Goal: Transaction & Acquisition: Purchase product/service

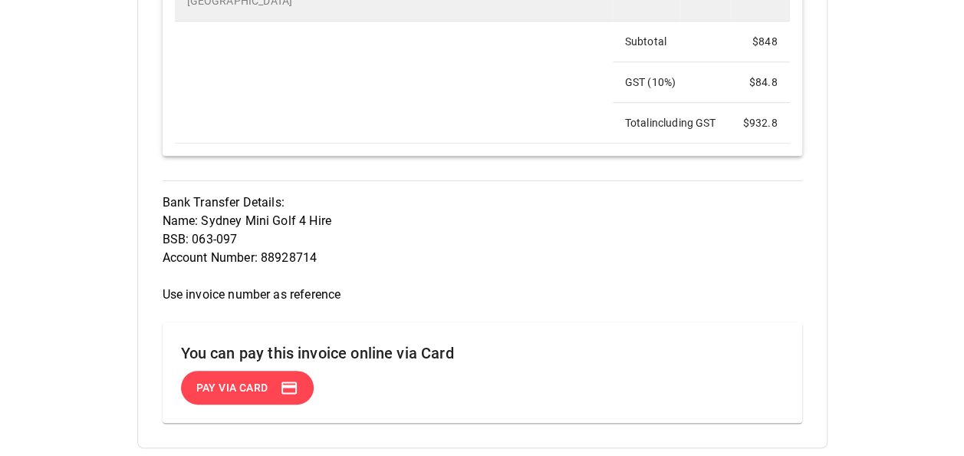
scroll to position [798, 0]
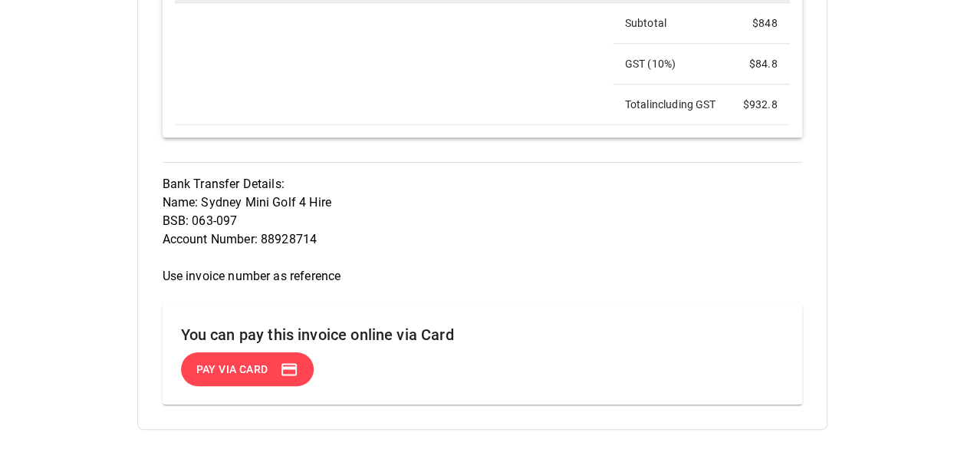
click at [256, 379] on span "Pay via Card" at bounding box center [232, 369] width 72 height 19
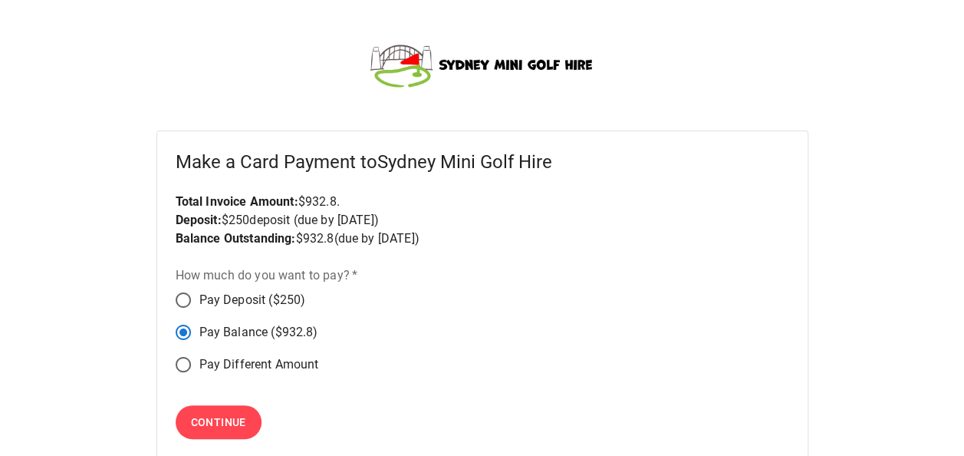
click at [229, 418] on span "Continue" at bounding box center [218, 422] width 55 height 19
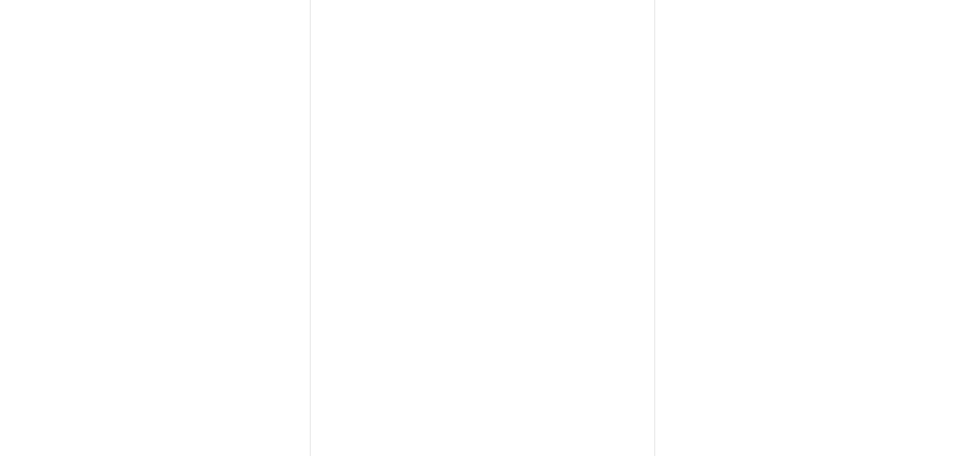
scroll to position [337, 0]
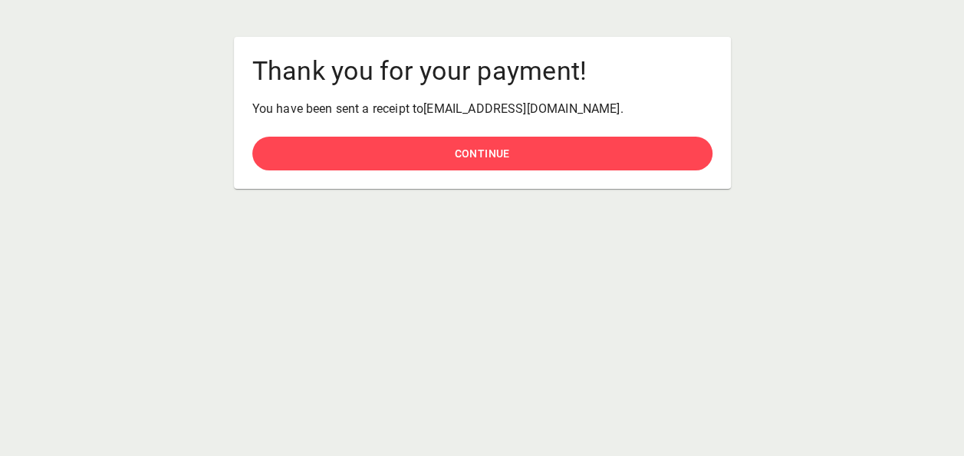
click at [583, 112] on p "You have been sent a receipt to [EMAIL_ADDRESS][DOMAIN_NAME] ." at bounding box center [482, 109] width 460 height 18
click at [604, 109] on p "You have been sent a receipt to [EMAIL_ADDRESS][DOMAIN_NAME] ." at bounding box center [482, 109] width 460 height 18
click at [508, 150] on span "Continue" at bounding box center [481, 153] width 55 height 19
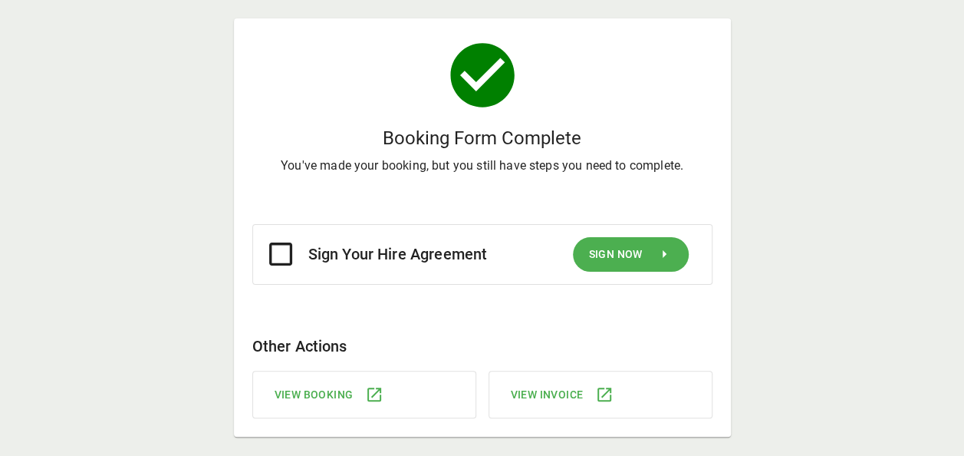
scroll to position [37, 0]
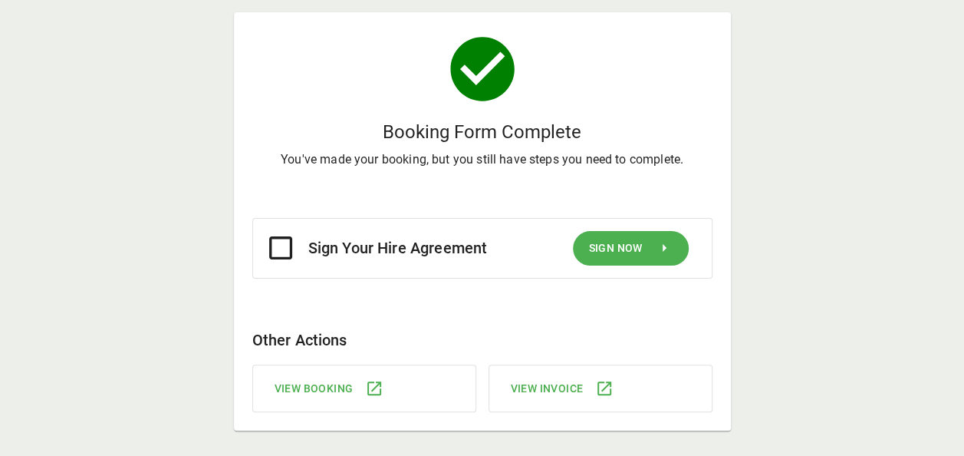
click at [637, 248] on span "Sign Now" at bounding box center [615, 248] width 54 height 19
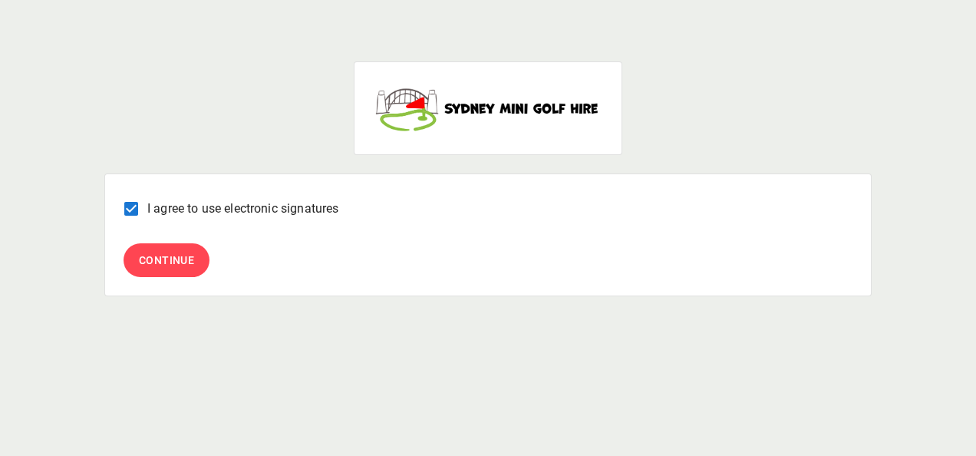
click at [181, 258] on span "Continue" at bounding box center [166, 260] width 55 height 19
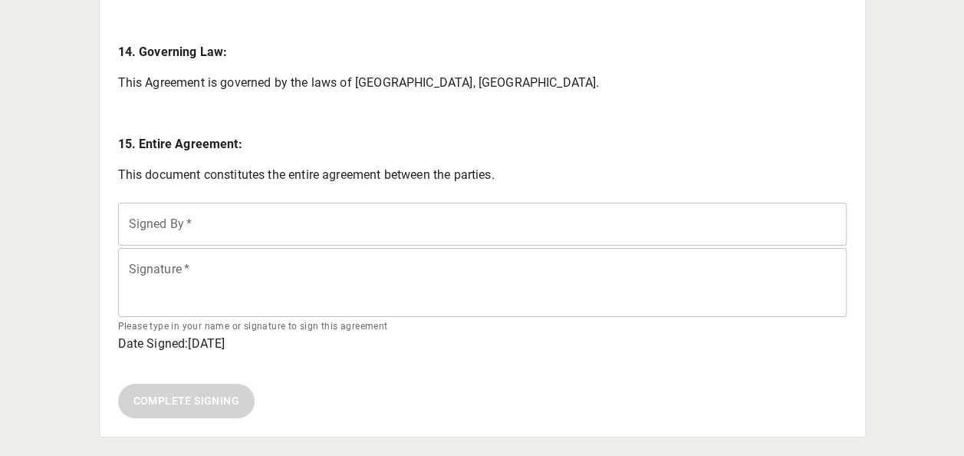
scroll to position [2721, 0]
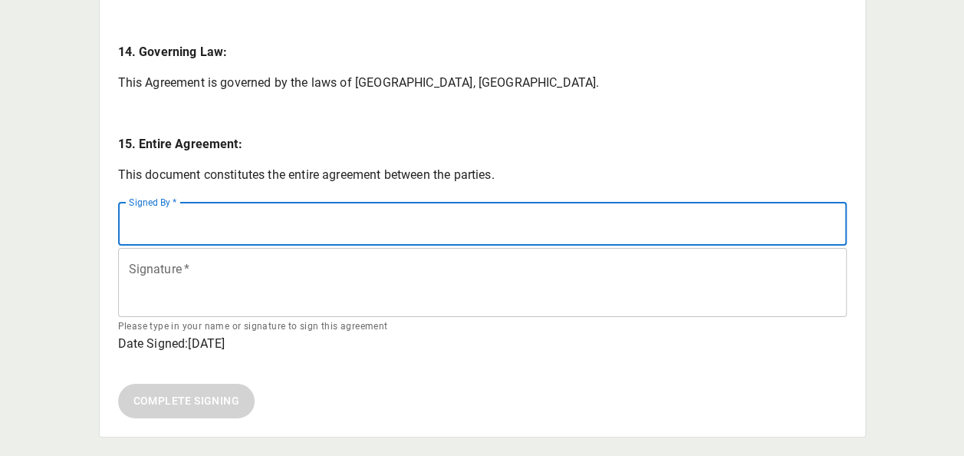
click at [179, 225] on input "Signed By   *" at bounding box center [482, 223] width 729 height 43
type input "**********"
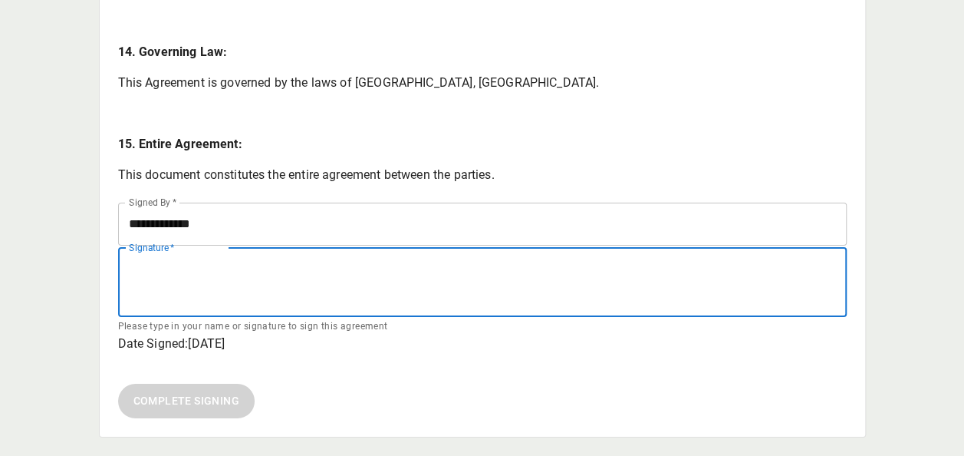
click at [149, 271] on input "Signature   *" at bounding box center [482, 283] width 729 height 70
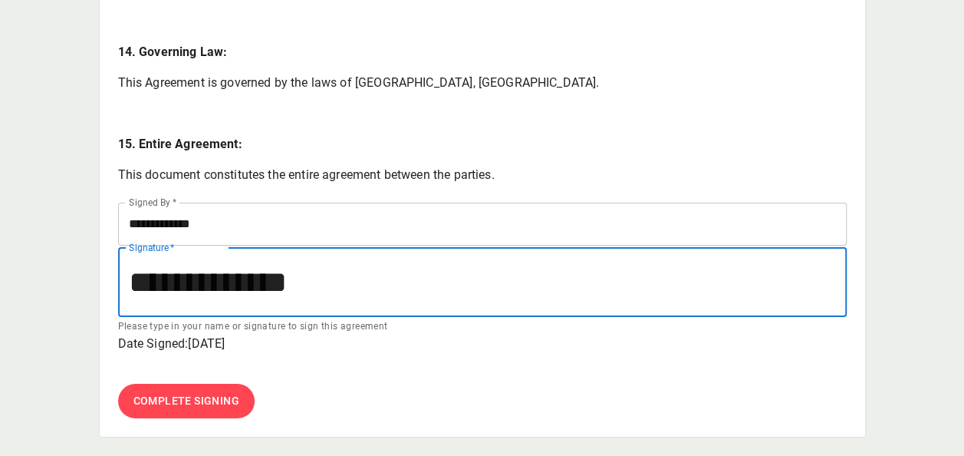
type input "**********"
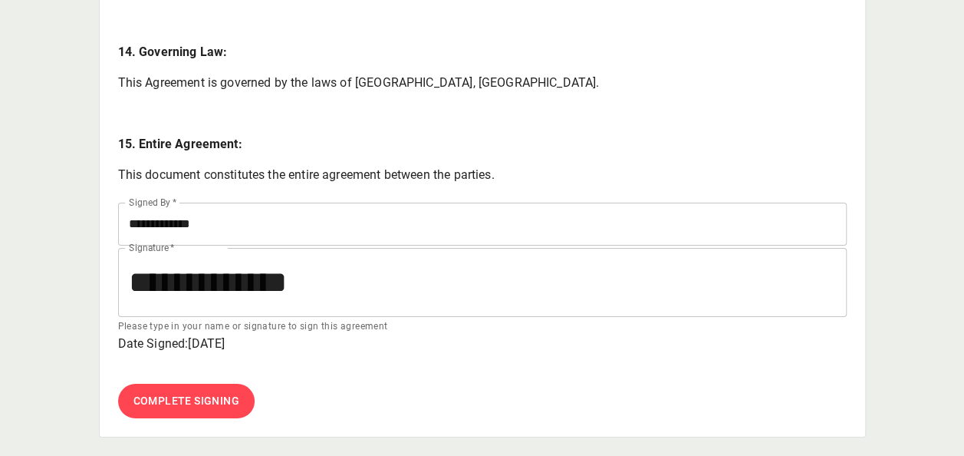
click at [169, 402] on span "Complete Signing" at bounding box center [186, 400] width 107 height 19
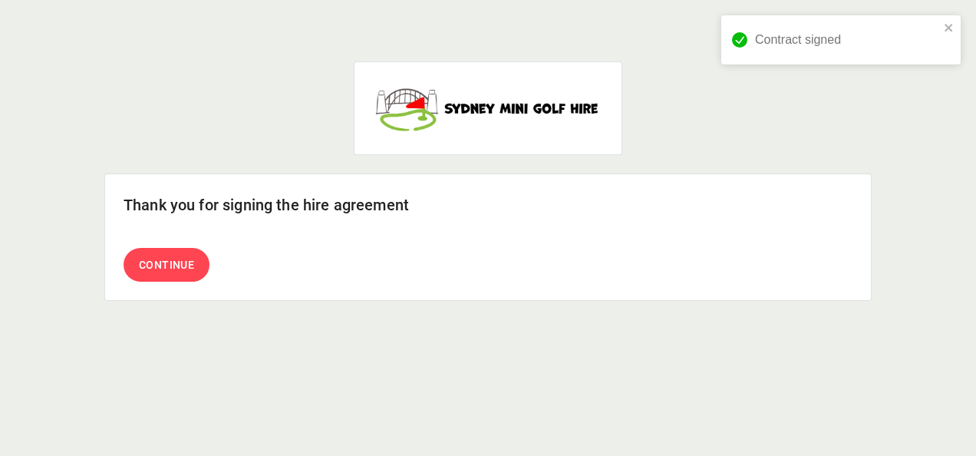
click at [164, 258] on span "Continue" at bounding box center [166, 264] width 55 height 19
